Goal: Task Accomplishment & Management: Complete application form

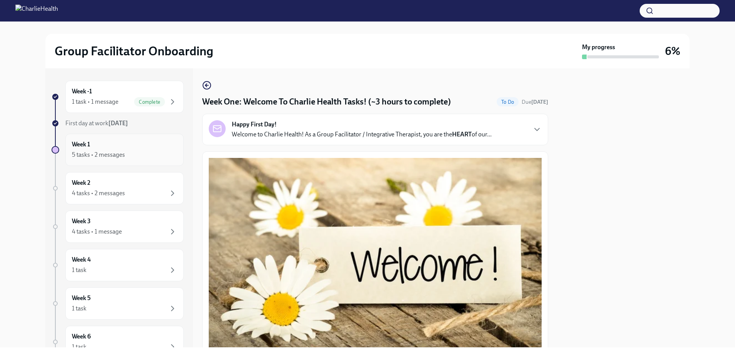
click at [88, 148] on h6 "Week 1" at bounding box center [81, 144] width 18 height 8
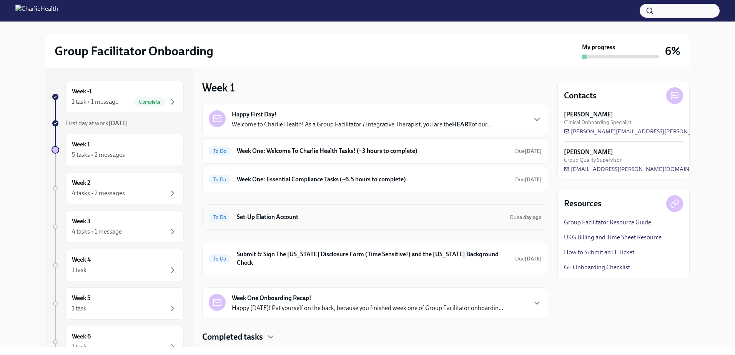
scroll to position [12, 0]
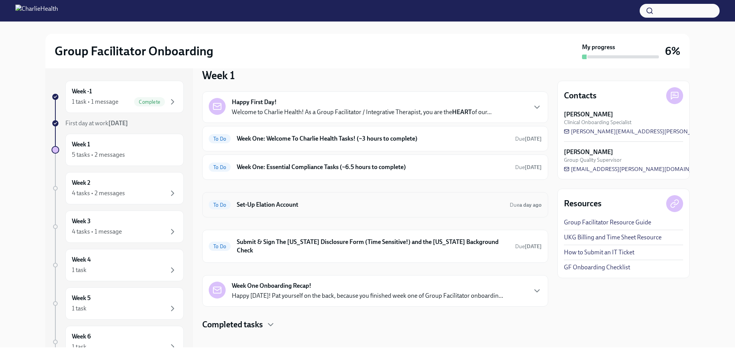
click at [290, 206] on h6 "Set-Up Elation Account" at bounding box center [370, 205] width 267 height 8
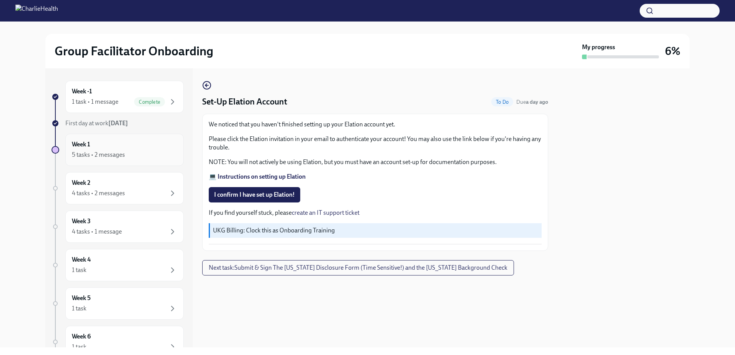
click at [120, 150] on div "Week 1 5 tasks • 2 messages" at bounding box center [124, 149] width 105 height 19
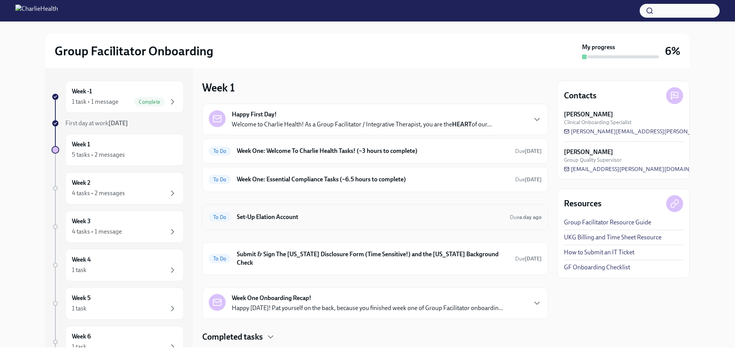
click at [270, 221] on div "To Do Set-Up Elation Account Due a day ago" at bounding box center [375, 217] width 333 height 12
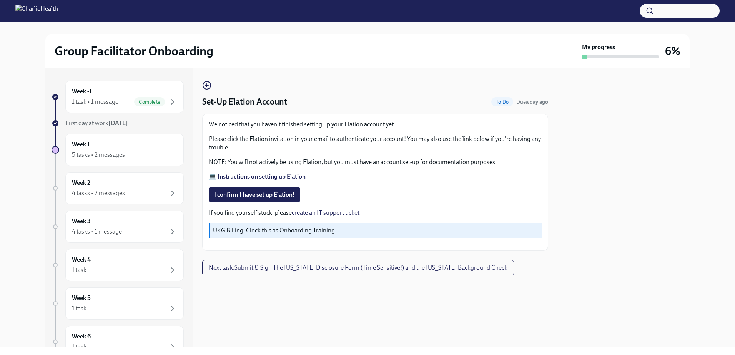
click at [230, 177] on strong "💻 Instructions on setting up Elation" at bounding box center [257, 176] width 97 height 7
click at [271, 192] on span "I confirm I have set up Elation!" at bounding box center [254, 195] width 81 height 8
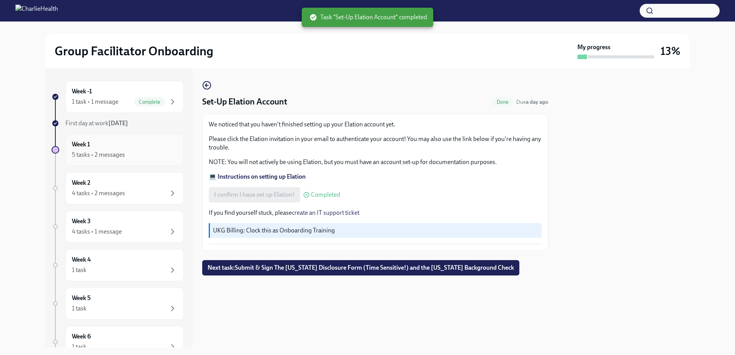
click at [143, 151] on div "5 tasks • 2 messages" at bounding box center [124, 154] width 105 height 9
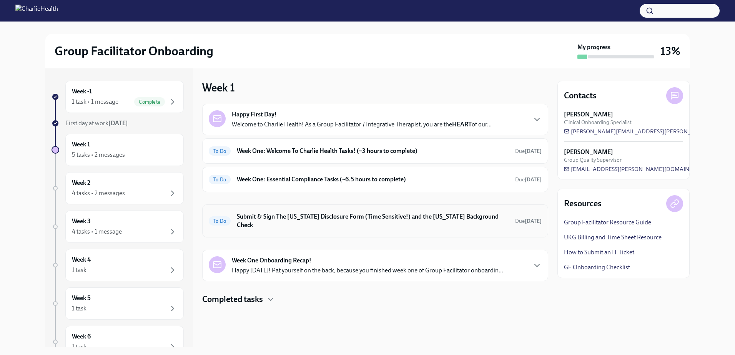
click at [310, 217] on h6 "Submit & Sign The [US_STATE] Disclosure Form (Time Sensitive!) and the [US_STAT…" at bounding box center [373, 221] width 272 height 17
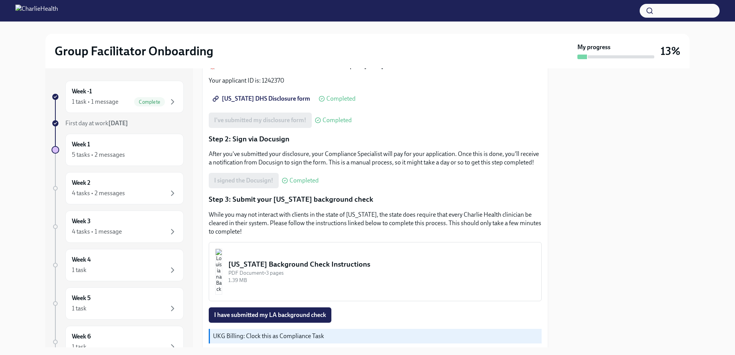
scroll to position [158, 0]
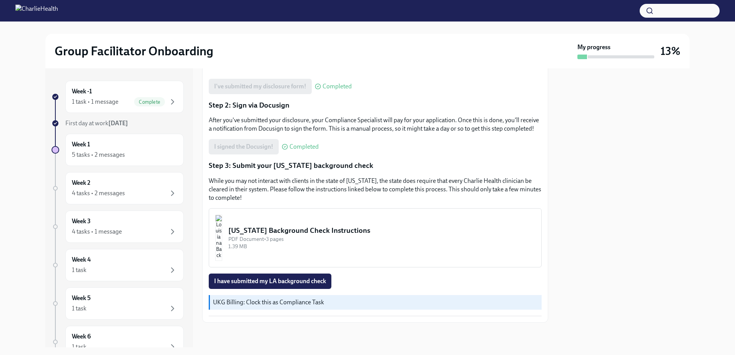
click at [308, 165] on p "Step 3: Submit your [US_STATE] background check" at bounding box center [375, 166] width 333 height 10
click at [301, 231] on div "[US_STATE] Background Check Instructions" at bounding box center [381, 231] width 307 height 10
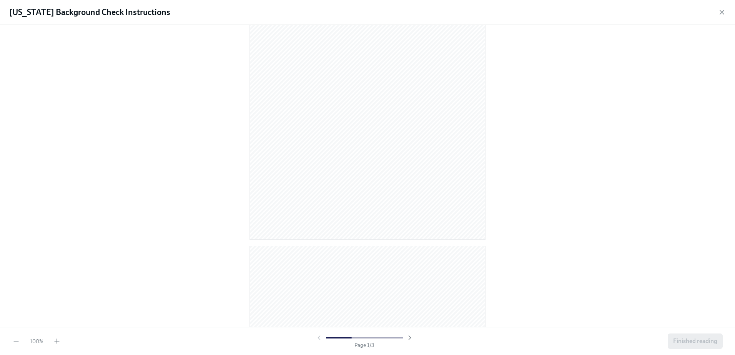
scroll to position [0, 0]
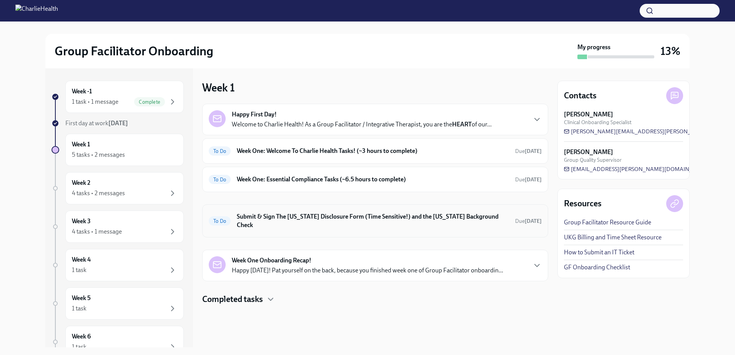
click at [318, 215] on h6 "Submit & Sign The [US_STATE] Disclosure Form (Time Sensitive!) and the [US_STAT…" at bounding box center [373, 221] width 272 height 17
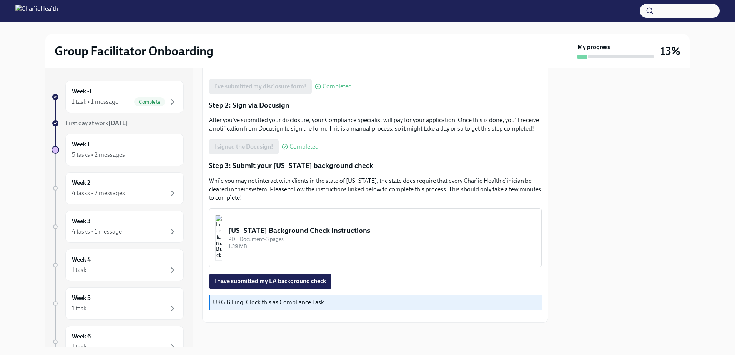
scroll to position [158, 0]
click at [288, 283] on span "I have submitted my LA background check" at bounding box center [270, 282] width 112 height 8
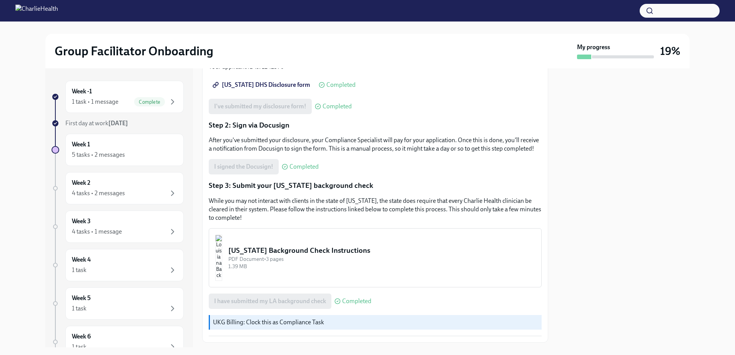
scroll to position [115, 0]
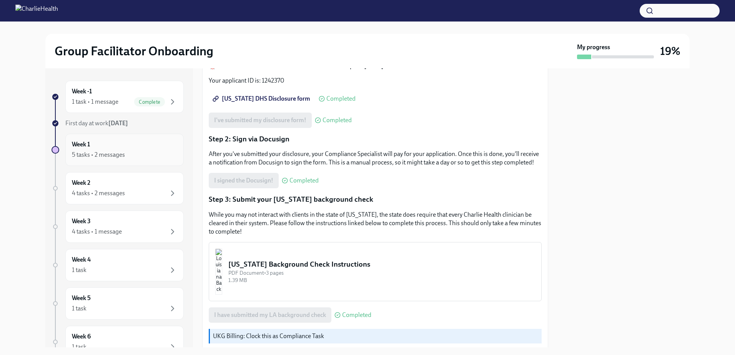
click at [128, 155] on div "5 tasks • 2 messages" at bounding box center [124, 154] width 105 height 9
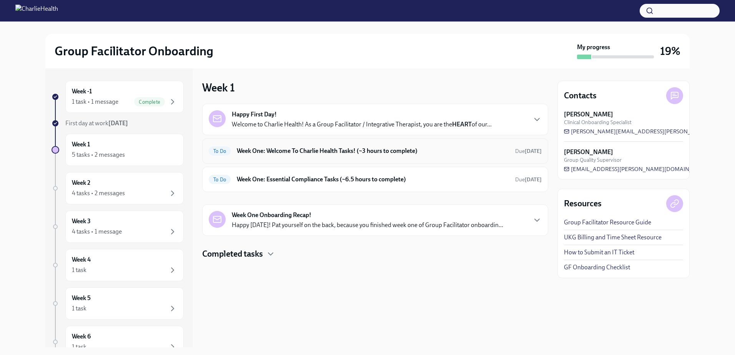
click at [362, 154] on h6 "Week One: Welcome To Charlie Health Tasks! (~3 hours to complete)" at bounding box center [373, 151] width 272 height 8
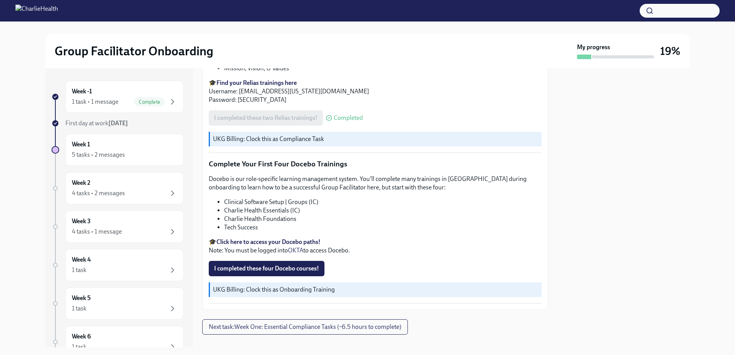
scroll to position [1028, 0]
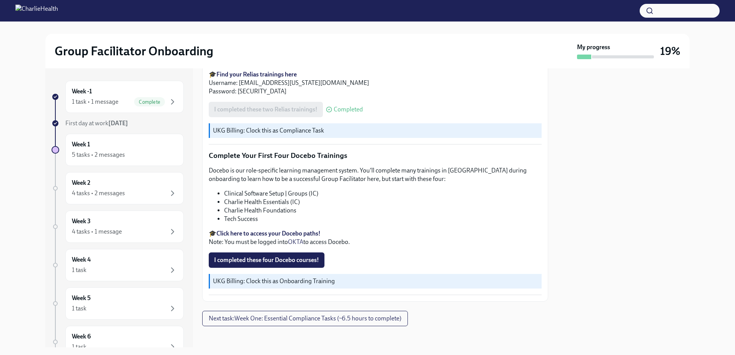
click at [250, 230] on strong "Click here to access your Docebo paths!" at bounding box center [268, 233] width 104 height 7
click at [273, 230] on strong "Click here to access your Docebo paths!" at bounding box center [268, 233] width 104 height 7
click at [295, 258] on span "I completed these four Docebo courses!" at bounding box center [266, 260] width 105 height 8
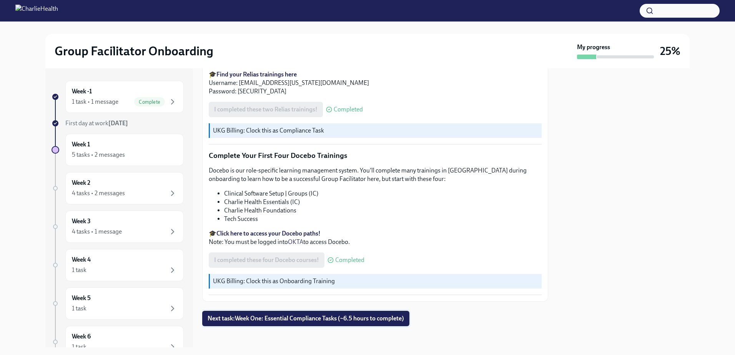
click at [236, 316] on span "Next task : Week One: Essential Compliance Tasks (~6.5 hours to complete)" at bounding box center [306, 319] width 196 height 8
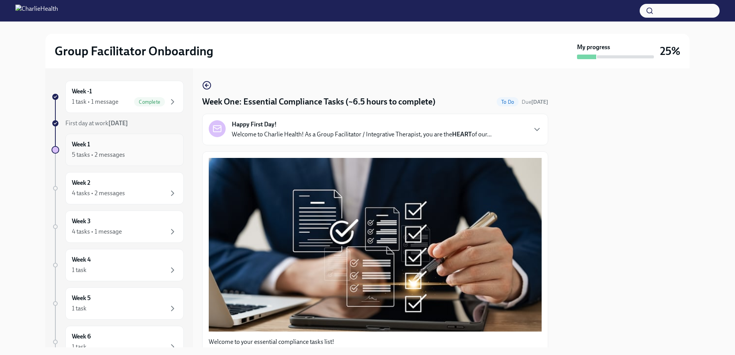
click at [138, 151] on div "5 tasks • 2 messages" at bounding box center [124, 154] width 105 height 9
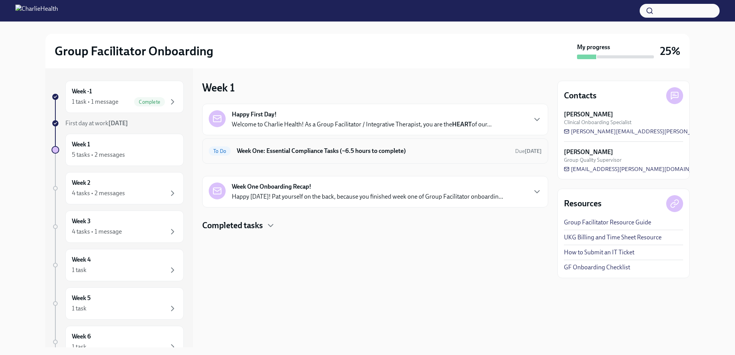
click at [416, 156] on div "To Do Week One: Essential Compliance Tasks (~6.5 hours to complete) Due [DATE]" at bounding box center [375, 151] width 333 height 12
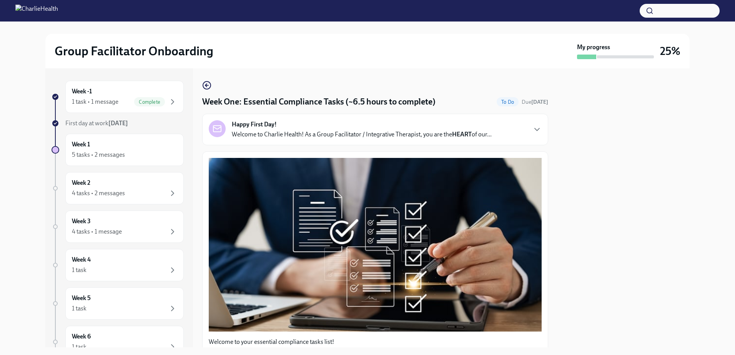
click at [548, 93] on div "Week -1 1 task • 1 message Complete First day at work [DATE] Week 1 5 tasks • 2…" at bounding box center [367, 207] width 644 height 279
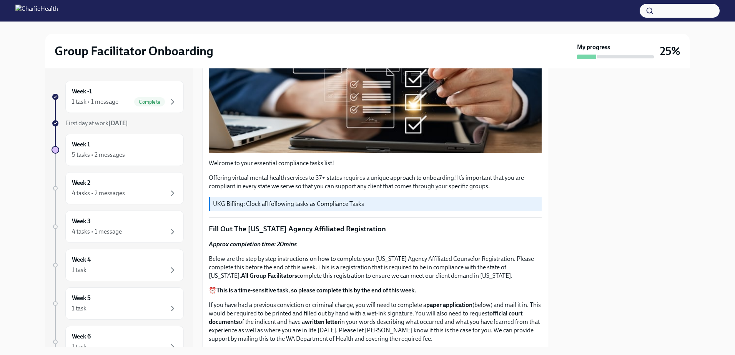
scroll to position [192, 0]
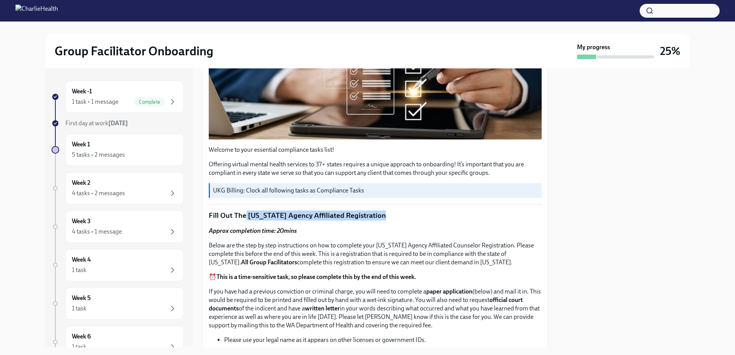
drag, startPoint x: 244, startPoint y: 211, endPoint x: 381, endPoint y: 216, distance: 137.0
click at [381, 216] on p "Fill Out The [US_STATE] Agency Affiliated Registration" at bounding box center [375, 216] width 333 height 10
copy p "[US_STATE] Agency Affiliated Registration"
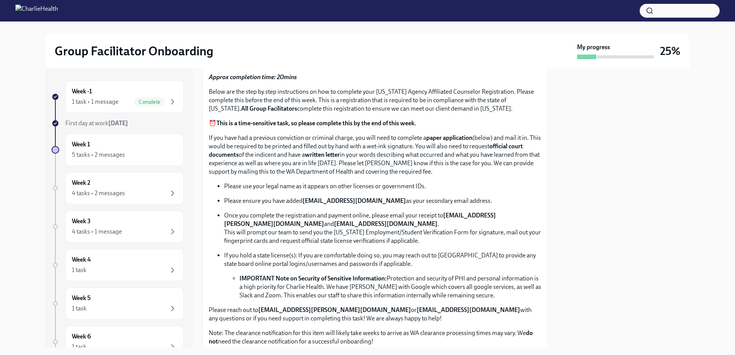
scroll to position [308, 0]
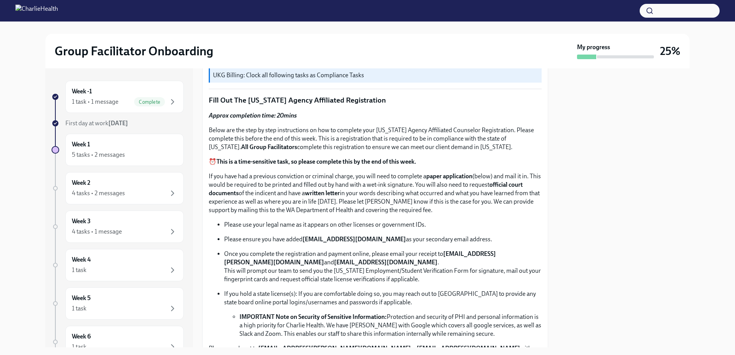
click at [300, 152] on div "Approx completion time: 20mins Below are the step by step instructions on how t…" at bounding box center [375, 248] width 333 height 273
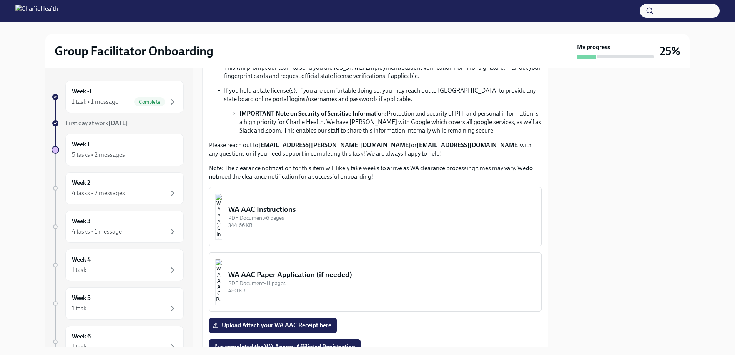
scroll to position [500, 0]
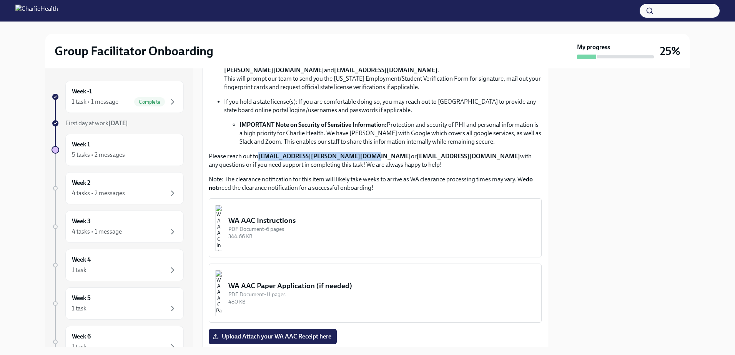
drag, startPoint x: 261, startPoint y: 154, endPoint x: 357, endPoint y: 153, distance: 96.1
click at [357, 153] on strong "[EMAIL_ADDRESS][PERSON_NAME][DOMAIN_NAME]" at bounding box center [334, 156] width 153 height 7
copy strong "[EMAIL_ADDRESS][PERSON_NAME][DOMAIN_NAME]"
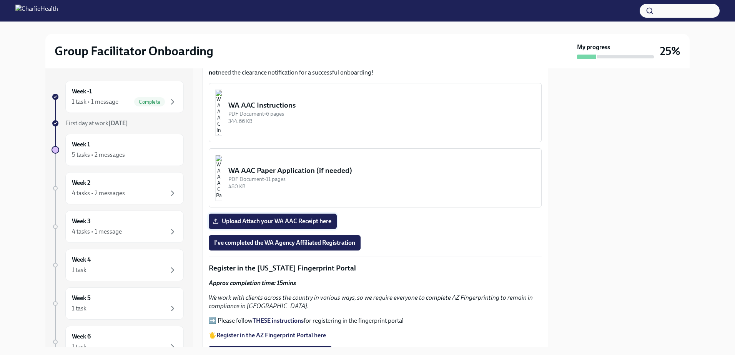
scroll to position [692, 0]
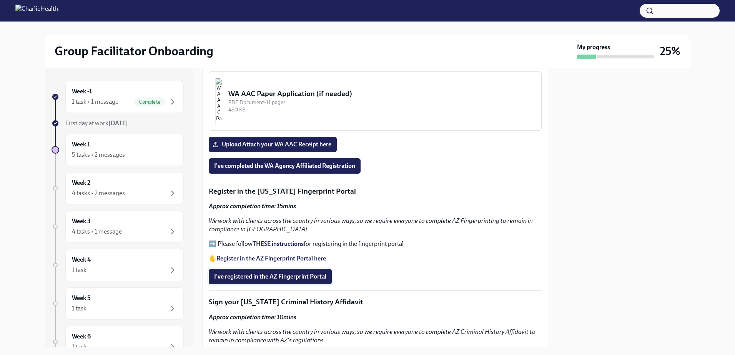
click at [285, 276] on span "I've registered in the AZ Fingerprint Portal" at bounding box center [270, 277] width 112 height 8
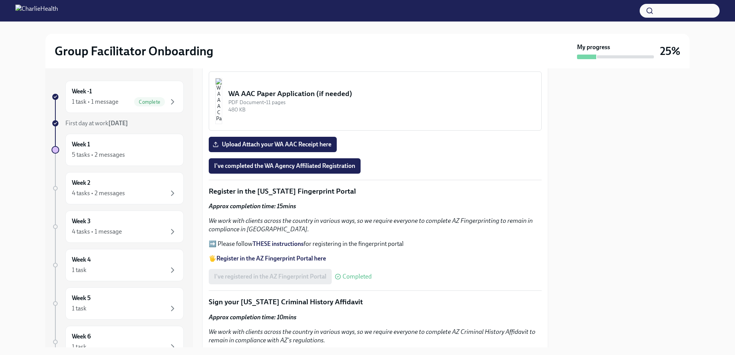
click at [270, 240] on strong "THESE instructions" at bounding box center [278, 243] width 51 height 7
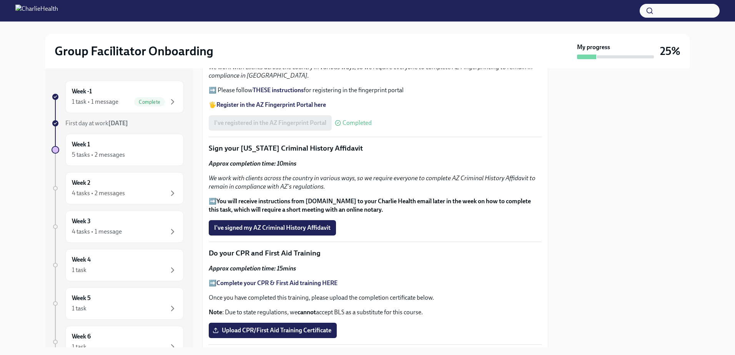
scroll to position [884, 0]
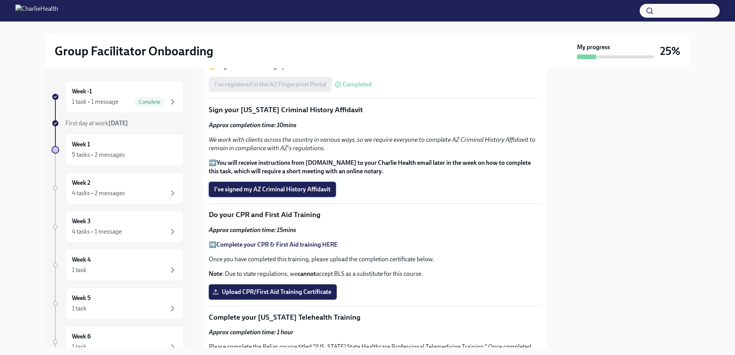
click at [269, 186] on span "I've signed my AZ Criminal History Affidavit" at bounding box center [272, 190] width 116 height 8
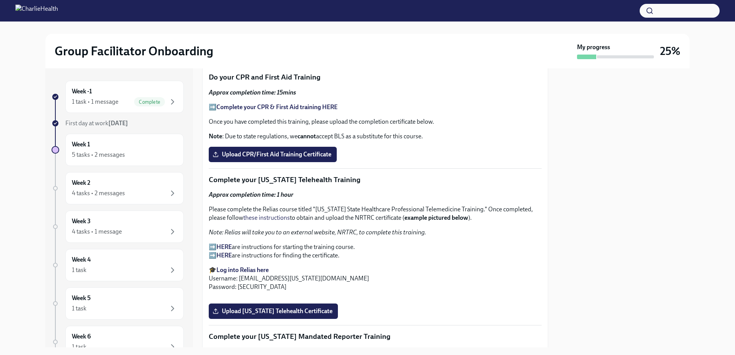
scroll to position [998, 0]
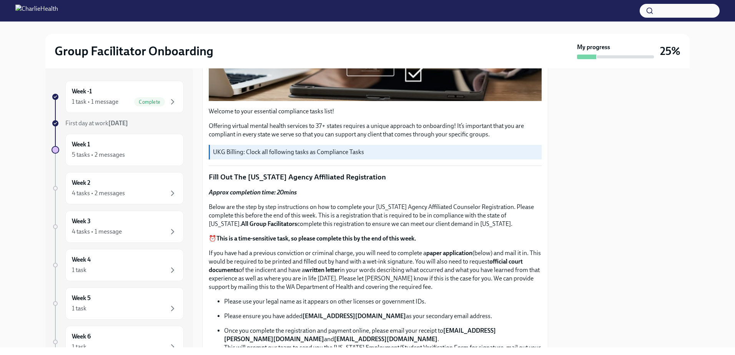
scroll to position [269, 0]
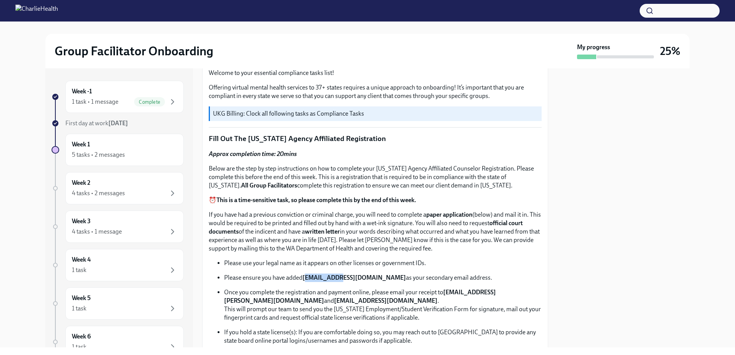
drag, startPoint x: 307, startPoint y: 275, endPoint x: 338, endPoint y: 273, distance: 31.2
click at [338, 274] on strong "[EMAIL_ADDRESS][DOMAIN_NAME]" at bounding box center [354, 277] width 103 height 7
drag, startPoint x: 338, startPoint y: 273, endPoint x: 337, endPoint y: 283, distance: 10.4
click at [337, 283] on ul "Please use your legal name as it appears on other licenses or government IDs. P…" at bounding box center [375, 318] width 333 height 118
drag, startPoint x: 305, startPoint y: 276, endPoint x: 386, endPoint y: 277, distance: 81.9
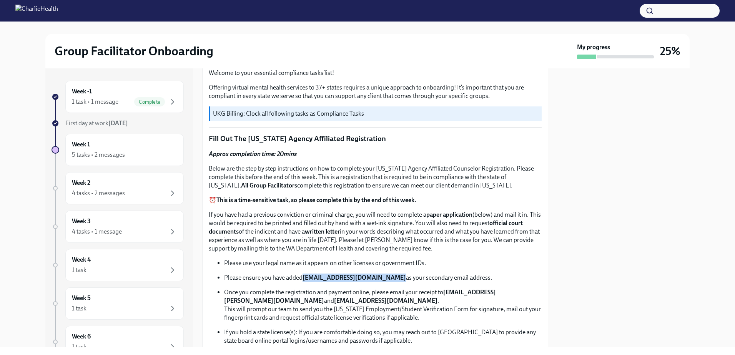
click at [386, 277] on strong "[EMAIL_ADDRESS][DOMAIN_NAME]" at bounding box center [354, 277] width 103 height 7
copy strong "[EMAIL_ADDRESS][DOMAIN_NAME]"
click at [489, 290] on p "Once you complete the registration and payment online, please email your receip…" at bounding box center [383, 305] width 318 height 34
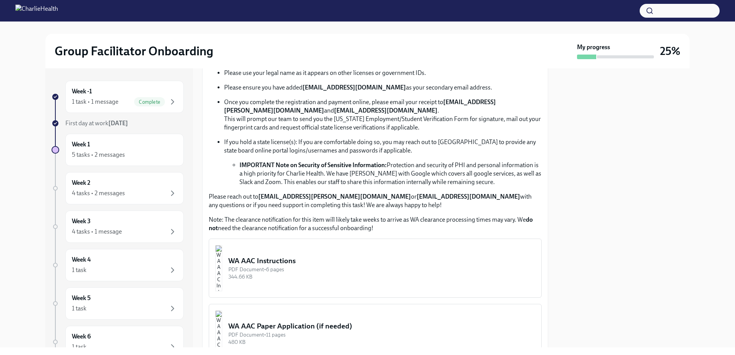
scroll to position [461, 0]
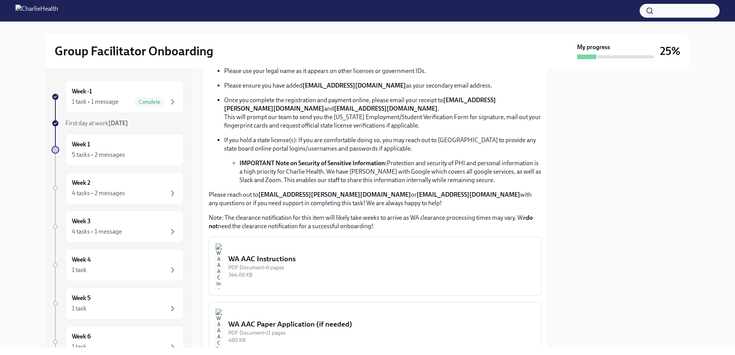
click at [252, 266] on button "WA AAC Instructions PDF Document • 6 pages 344.66 KB" at bounding box center [375, 266] width 333 height 59
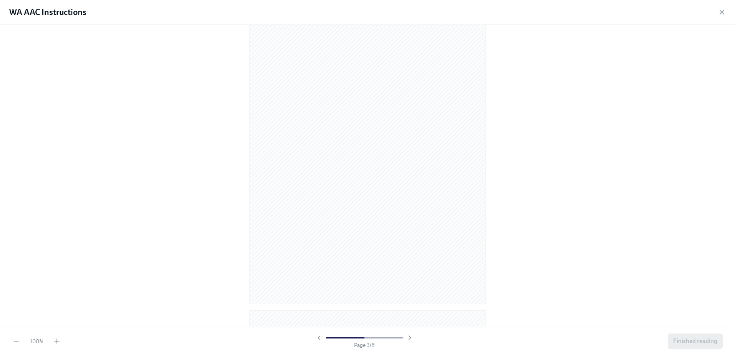
scroll to position [654, 0]
